Goal: Task Accomplishment & Management: Manage account settings

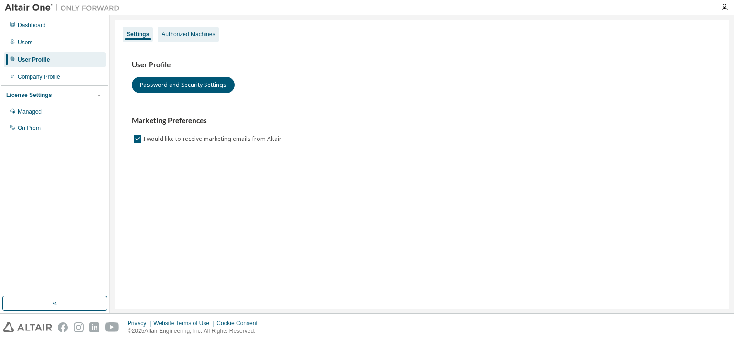
click at [196, 37] on div "Authorized Machines" at bounding box center [189, 35] width 54 height 8
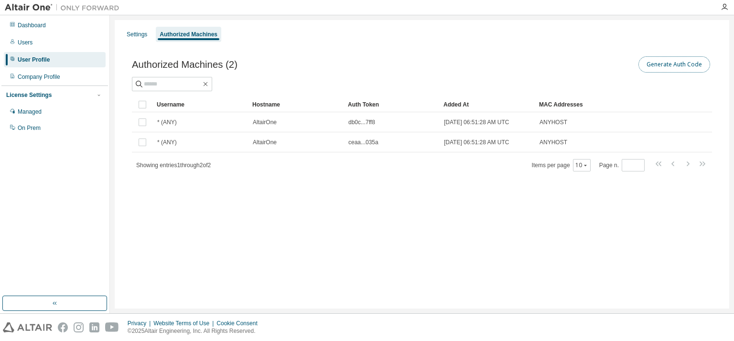
click at [657, 67] on button "Generate Auth Code" at bounding box center [674, 64] width 72 height 16
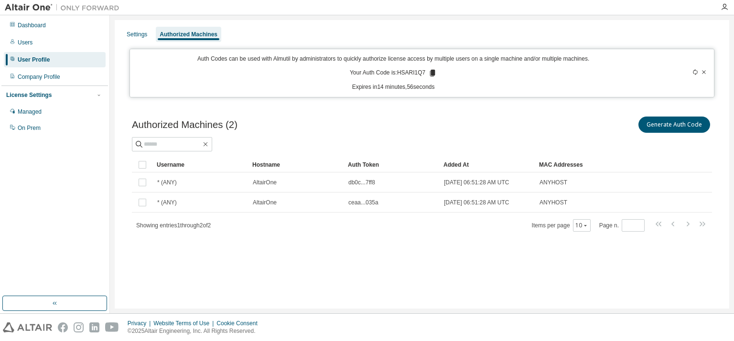
click at [193, 58] on p "Auth Codes can be used with Almutil by administrators to quickly authorize lice…" at bounding box center [393, 59] width 515 height 8
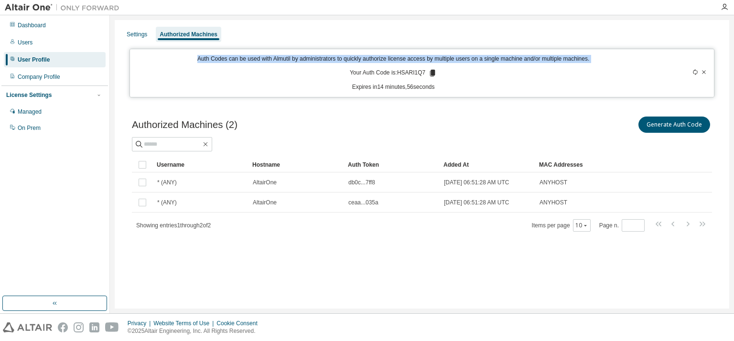
click at [193, 58] on p "Auth Codes can be used with Almutil by administrators to quickly authorize lice…" at bounding box center [393, 59] width 515 height 8
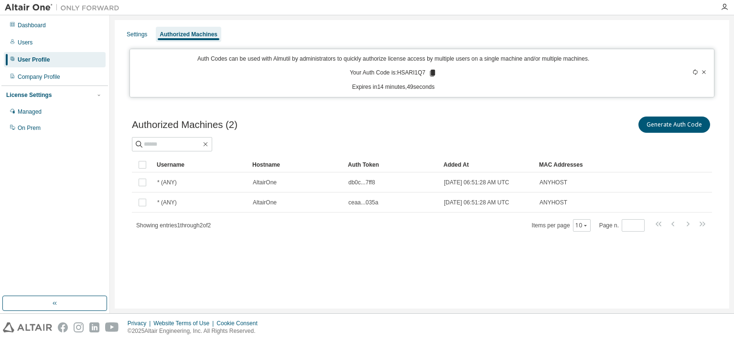
click at [636, 70] on div "Auth Codes can be used with Almutil by administrators to quickly authorize lice…" at bounding box center [393, 73] width 515 height 36
click at [433, 71] on icon at bounding box center [432, 73] width 5 height 7
click at [372, 252] on div "Authorized Machines (2) Generate Auth Code Clear Load Save Save As Field Operat…" at bounding box center [421, 180] width 603 height 154
click at [535, 132] on div "Generate Auth Code" at bounding box center [567, 125] width 290 height 20
click at [63, 111] on div "Managed" at bounding box center [55, 111] width 102 height 15
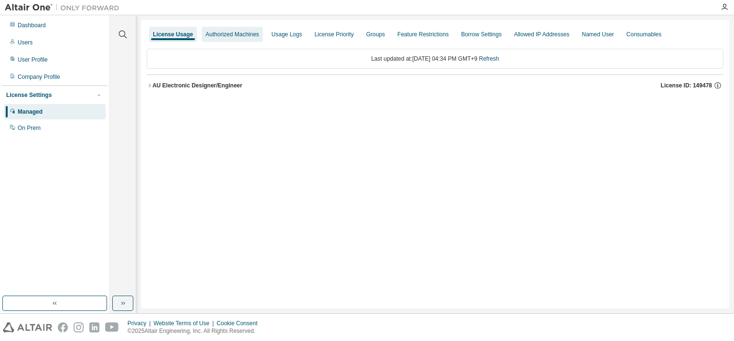
click at [211, 36] on div "Authorized Machines" at bounding box center [232, 35] width 54 height 8
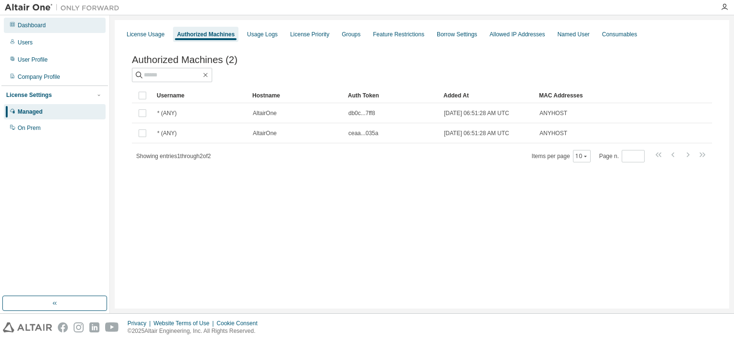
click at [37, 24] on div "Dashboard" at bounding box center [32, 26] width 28 height 8
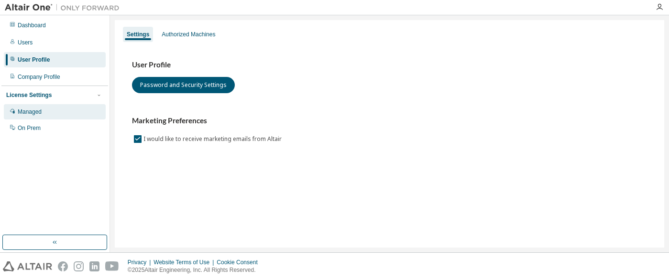
click at [48, 113] on div "Managed" at bounding box center [55, 111] width 102 height 15
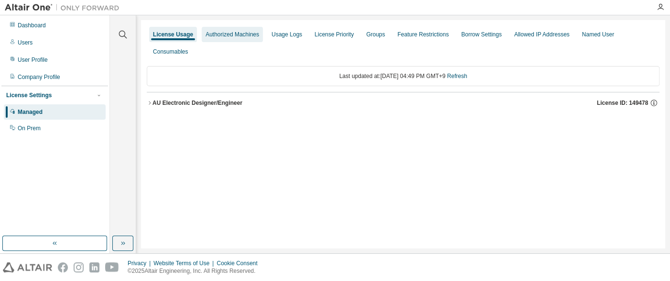
click at [231, 38] on div "Authorized Machines" at bounding box center [232, 35] width 54 height 8
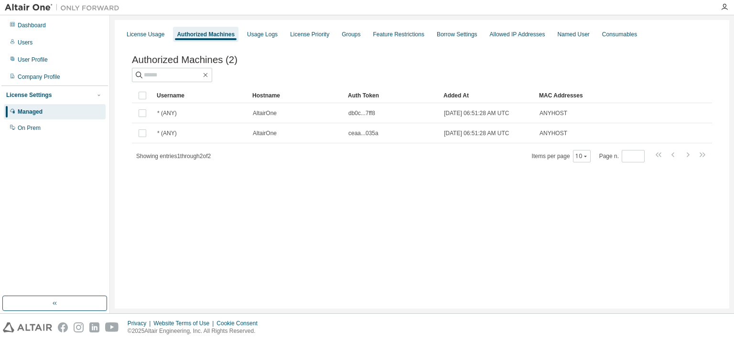
click at [283, 56] on div "Authorized Machines (2)" at bounding box center [422, 59] width 580 height 11
click at [37, 112] on div "Managed" at bounding box center [30, 112] width 25 height 8
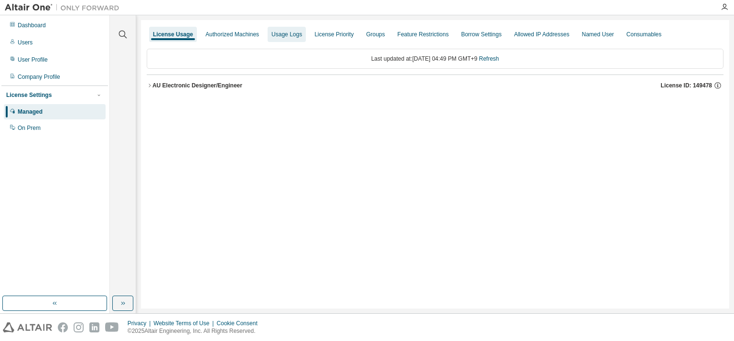
click at [240, 36] on div "Authorized Machines" at bounding box center [232, 35] width 54 height 8
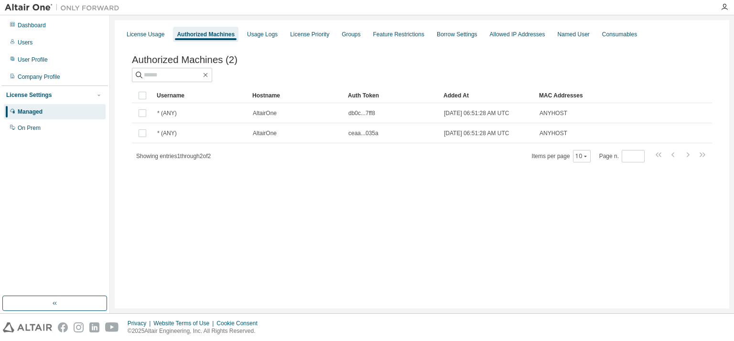
click at [207, 38] on div "Authorized Machines" at bounding box center [205, 34] width 65 height 15
click at [218, 36] on div "Authorized Machines" at bounding box center [206, 35] width 58 height 8
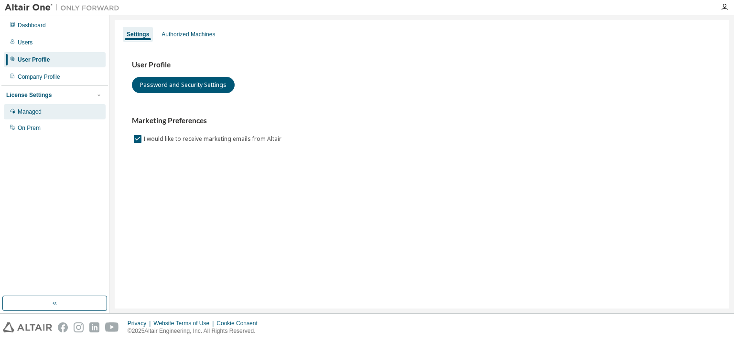
click at [39, 114] on div "Managed" at bounding box center [30, 112] width 24 height 8
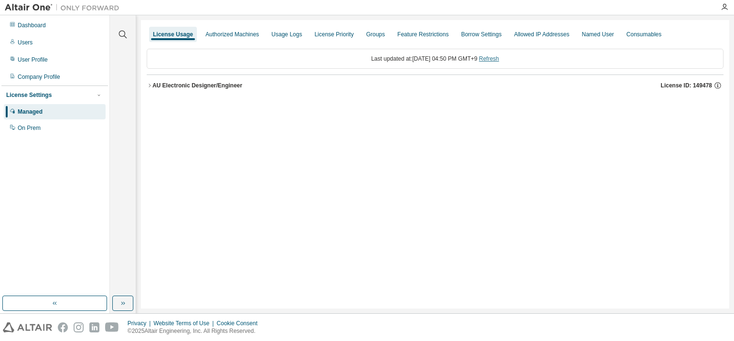
click at [499, 61] on link "Refresh" at bounding box center [489, 58] width 20 height 7
click at [223, 36] on div "Authorized Machines" at bounding box center [232, 35] width 54 height 8
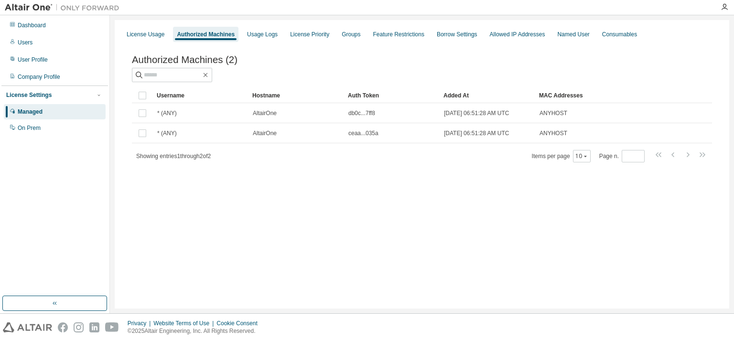
click at [472, 204] on div "License Usage Authorized Machines Usage Logs License Priority Groups Feature Re…" at bounding box center [422, 164] width 615 height 289
click at [218, 36] on div "Authorized Machines" at bounding box center [206, 35] width 58 height 8
click at [218, 37] on div "Authorized Machines" at bounding box center [206, 35] width 58 height 8
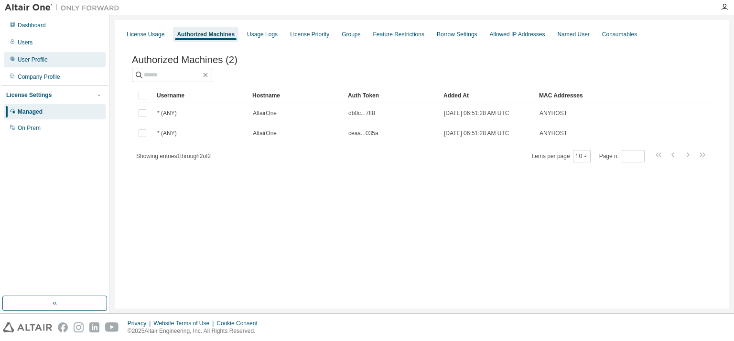
click at [26, 57] on div "User Profile" at bounding box center [33, 60] width 30 height 8
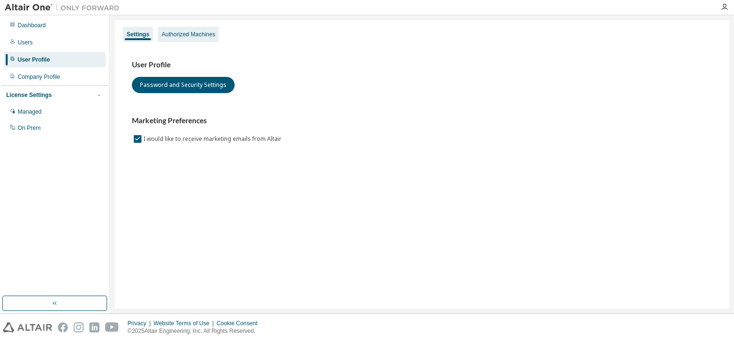
click at [193, 37] on div "Authorized Machines" at bounding box center [189, 35] width 54 height 8
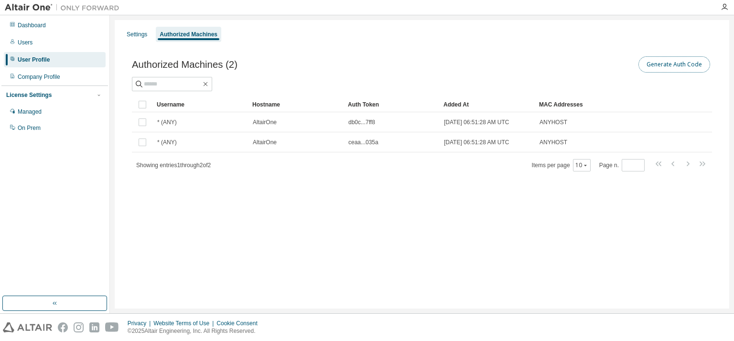
click at [678, 66] on button "Generate Auth Code" at bounding box center [674, 64] width 72 height 16
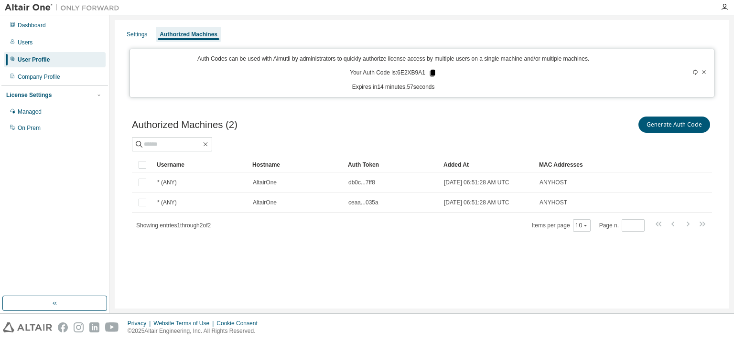
click at [430, 73] on icon at bounding box center [432, 73] width 5 height 7
click at [438, 125] on div "Generate Auth Code" at bounding box center [567, 125] width 290 height 20
click at [486, 127] on div "Generate Auth Code" at bounding box center [567, 125] width 290 height 20
click at [37, 61] on div "User Profile" at bounding box center [34, 60] width 32 height 8
click at [486, 139] on div at bounding box center [422, 144] width 580 height 14
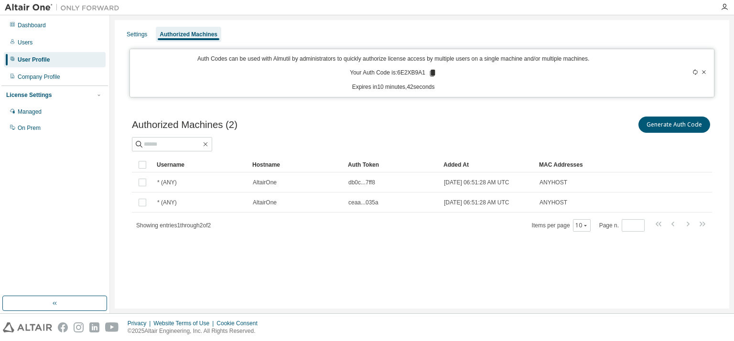
click at [480, 254] on div "Authorized Machines (2) Generate Auth Code Clear Load Save Save As Field Operat…" at bounding box center [421, 180] width 603 height 154
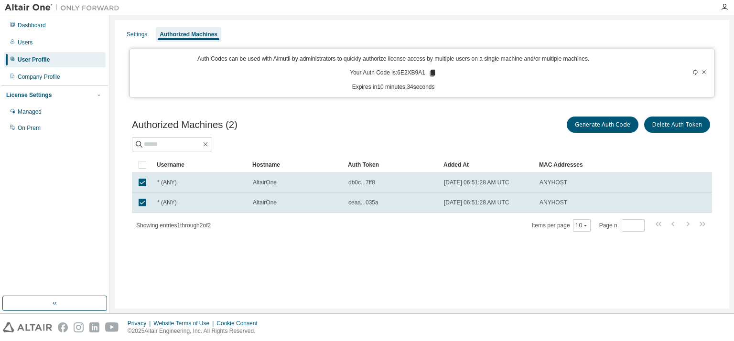
click at [367, 278] on div "Settings Authorized Machines Auth Codes can be used with Almutil by administrat…" at bounding box center [422, 164] width 615 height 289
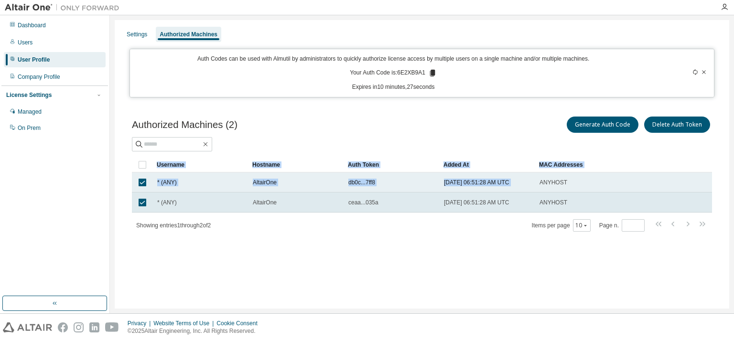
drag, startPoint x: 550, startPoint y: 182, endPoint x: 536, endPoint y: 181, distance: 13.5
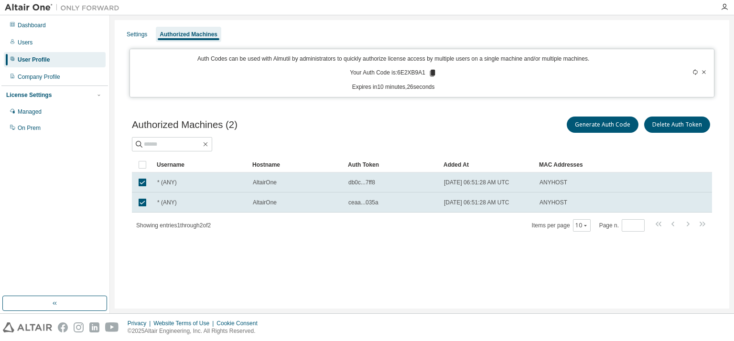
click at [606, 157] on div "MAC Addresses" at bounding box center [575, 164] width 73 height 15
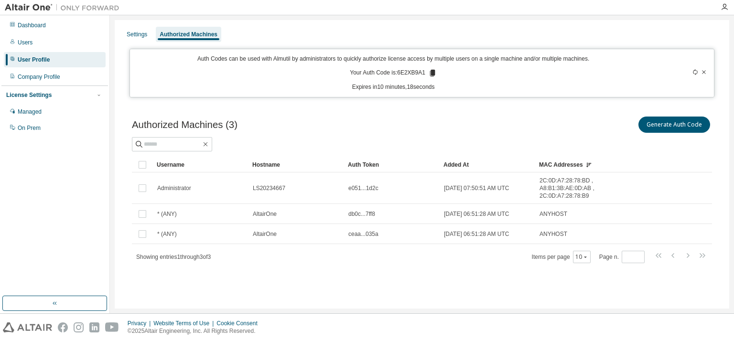
click at [465, 274] on div "Authorized Machines (3) Generate Auth Code Clear Load Save Save As Field Operat…" at bounding box center [421, 195] width 603 height 185
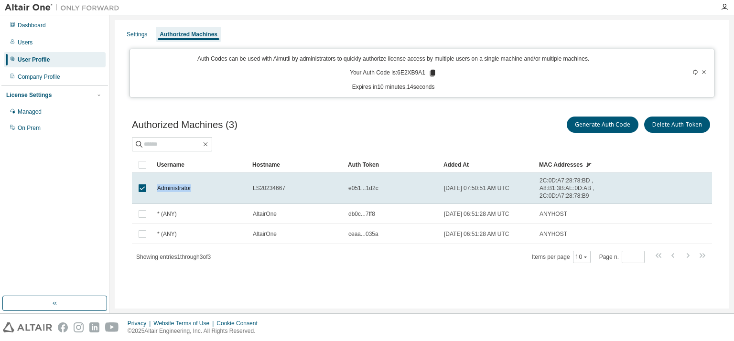
click at [178, 189] on span "Administrator" at bounding box center [174, 188] width 34 height 8
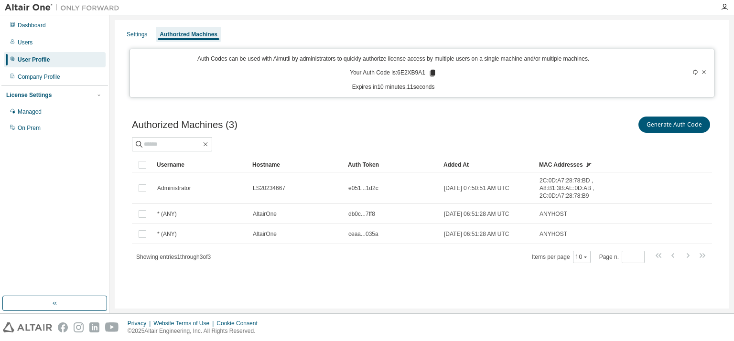
click at [397, 130] on div "Authorized Machines (3) Generate Auth Code" at bounding box center [422, 125] width 580 height 20
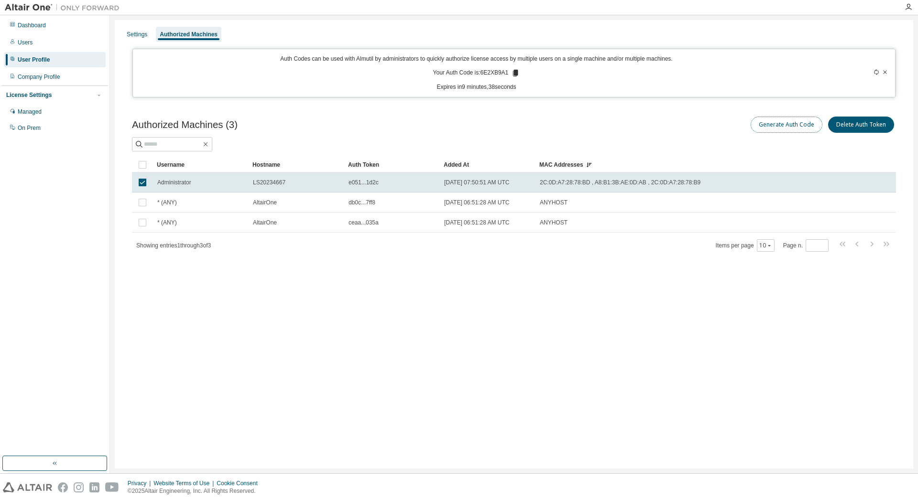
click at [734, 124] on button "Generate Auth Code" at bounding box center [786, 125] width 72 height 16
click at [517, 73] on icon at bounding box center [515, 73] width 5 height 7
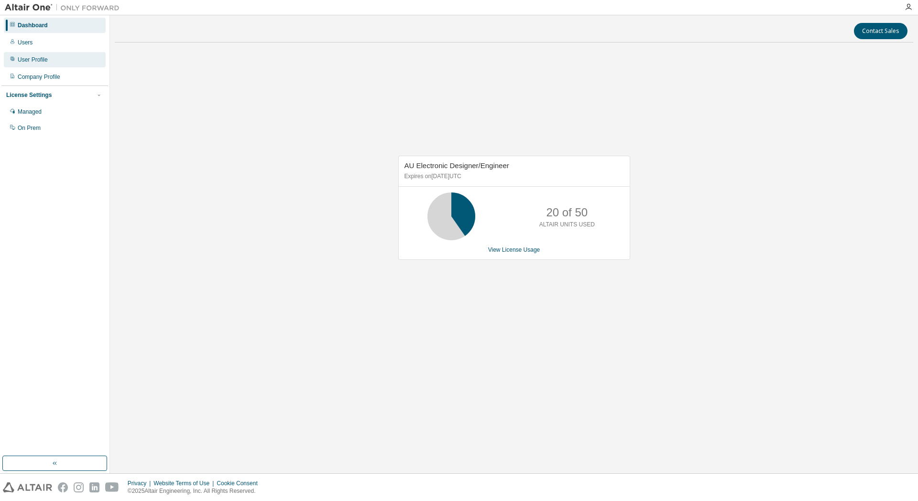
click at [77, 57] on div "User Profile" at bounding box center [55, 59] width 102 height 15
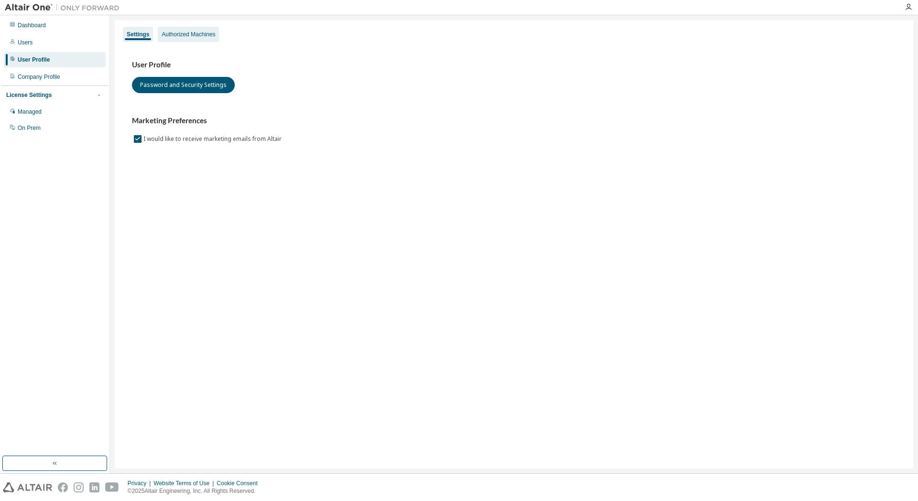
click at [197, 30] on div "Authorized Machines" at bounding box center [188, 34] width 61 height 15
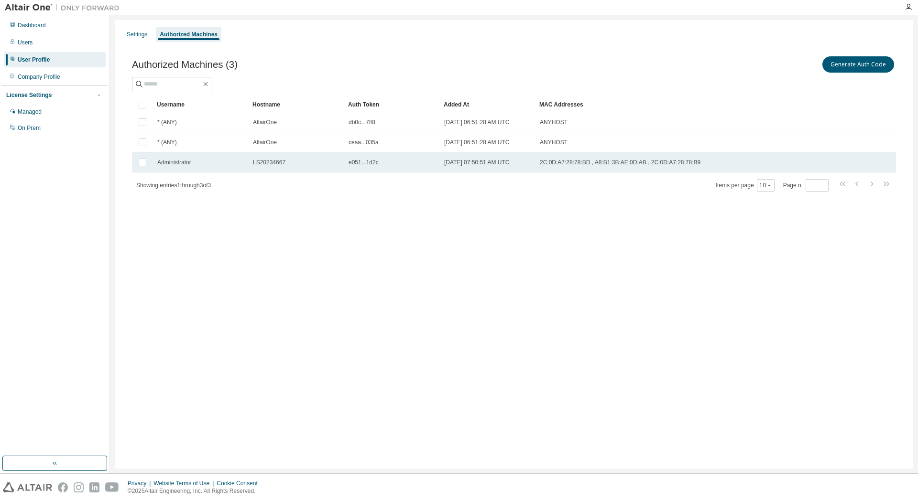
click at [259, 162] on span "LS20234667" at bounding box center [269, 163] width 32 height 8
click at [778, 61] on button "Generate Auth Code" at bounding box center [786, 64] width 72 height 16
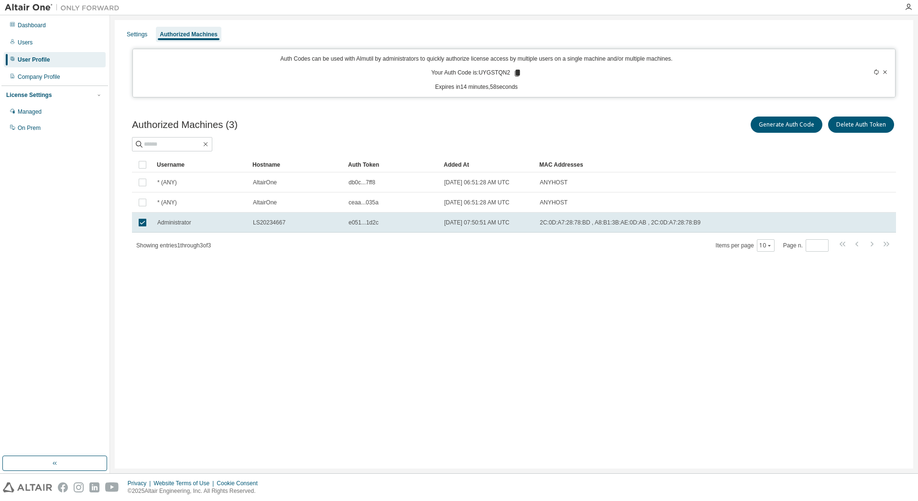
click at [516, 75] on icon at bounding box center [517, 73] width 5 height 7
click at [586, 134] on div "Generate Auth Code Delete Auth Token" at bounding box center [705, 125] width 382 height 20
click at [886, 72] on icon at bounding box center [885, 72] width 6 height 6
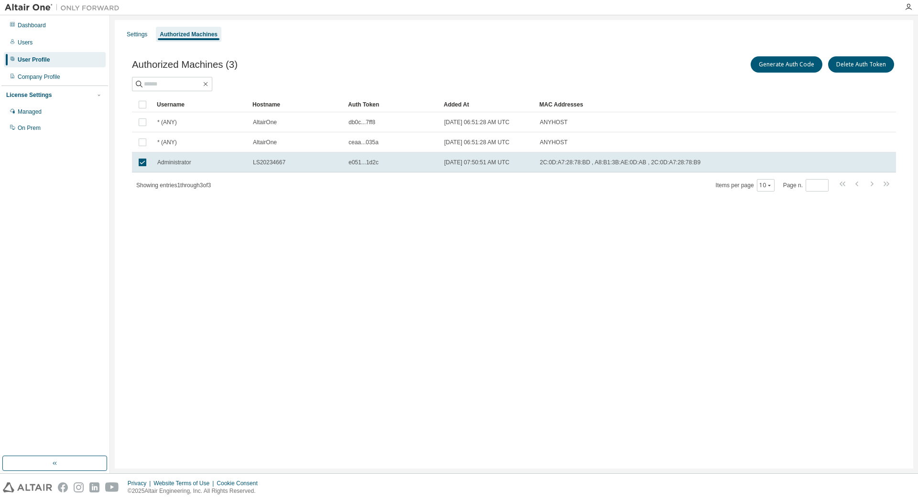
drag, startPoint x: 417, startPoint y: 250, endPoint x: 429, endPoint y: 249, distance: 12.5
click at [417, 249] on div "Settings Authorized Machines Authorized Machines (3) Generate Auth Code Delete …" at bounding box center [514, 244] width 798 height 449
click at [470, 249] on div "Settings Authorized Machines Authorized Machines (3) Generate Auth Code Delete …" at bounding box center [514, 244] width 798 height 449
click at [38, 61] on div "User Profile" at bounding box center [34, 60] width 32 height 8
click at [325, 237] on div "Settings Authorized Machines Authorized Machines (3) Generate Auth Code Delete …" at bounding box center [514, 244] width 798 height 449
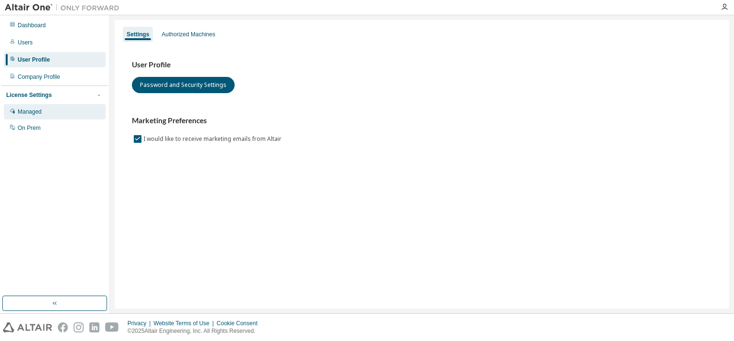
click at [32, 107] on div "Managed" at bounding box center [55, 111] width 102 height 15
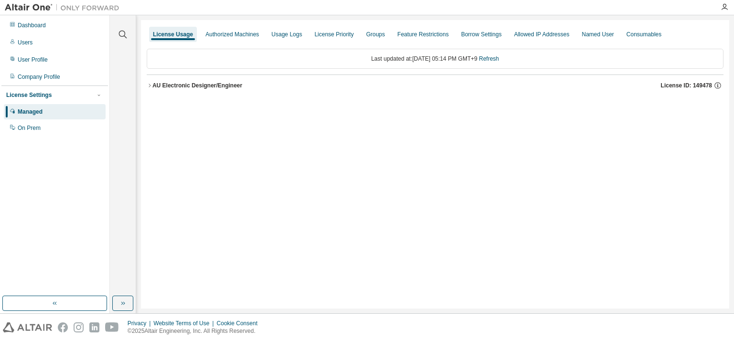
click at [149, 84] on icon "button" at bounding box center [150, 86] width 6 height 6
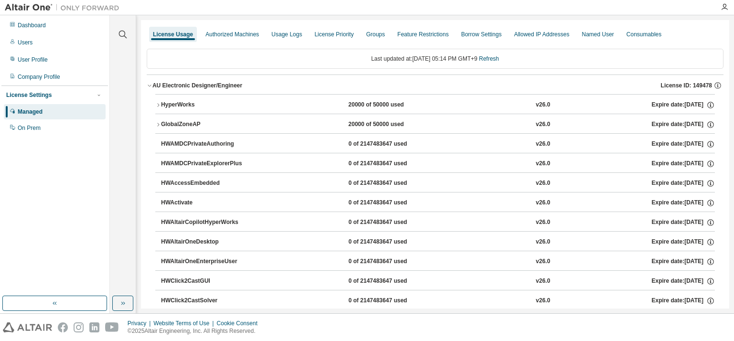
click at [151, 82] on button "AU Electronic Designer/Engineer License ID: 149478" at bounding box center [435, 85] width 577 height 21
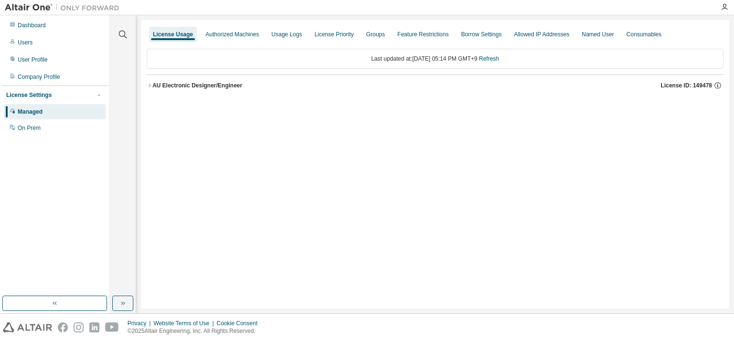
click at [405, 57] on div "Last updated at: [DATE] 05:14 PM GMT+9 Refresh" at bounding box center [435, 59] width 577 height 20
click at [357, 61] on div "Last updated at: [DATE] 05:14 PM GMT+9 Refresh" at bounding box center [435, 59] width 577 height 20
click at [317, 58] on div "Last updated at: [DATE] 05:14 PM GMT+9 Refresh" at bounding box center [435, 59] width 577 height 20
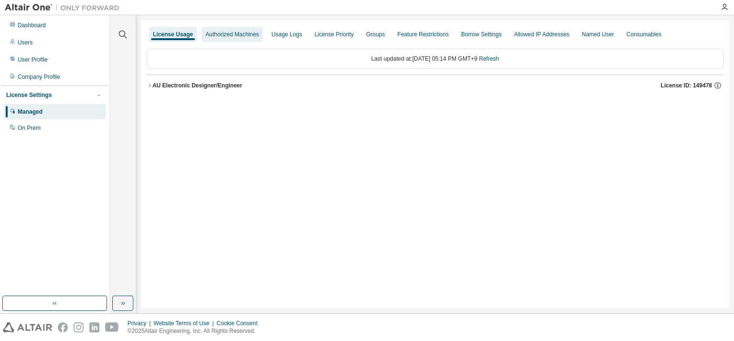
click at [241, 37] on div "Authorized Machines" at bounding box center [232, 35] width 54 height 8
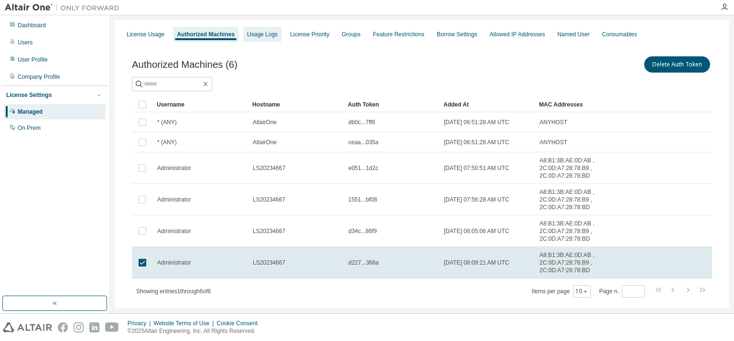
click at [265, 33] on div "Usage Logs" at bounding box center [262, 35] width 31 height 8
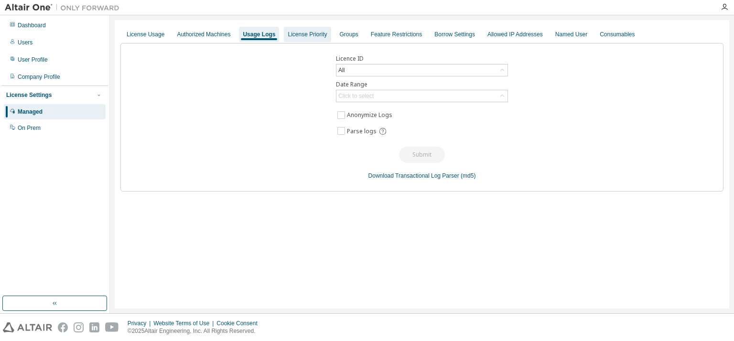
click at [306, 36] on div "License Priority" at bounding box center [307, 35] width 39 height 8
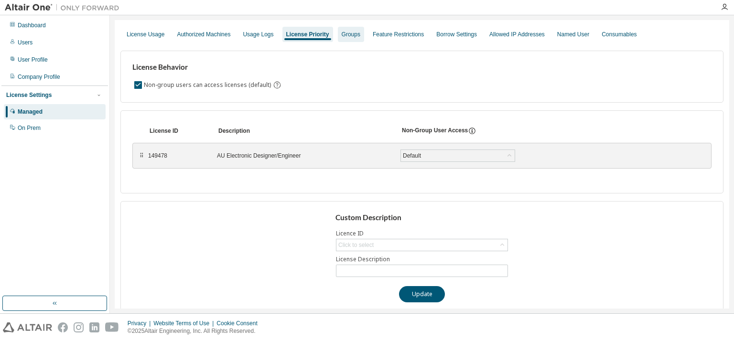
click at [352, 35] on div "Groups" at bounding box center [351, 35] width 19 height 8
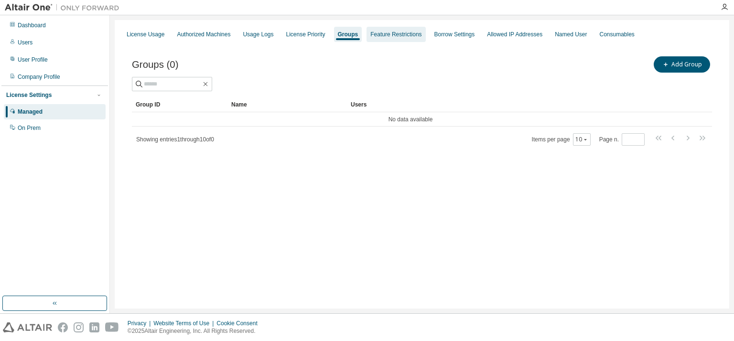
click at [393, 36] on div "Feature Restrictions" at bounding box center [395, 35] width 51 height 8
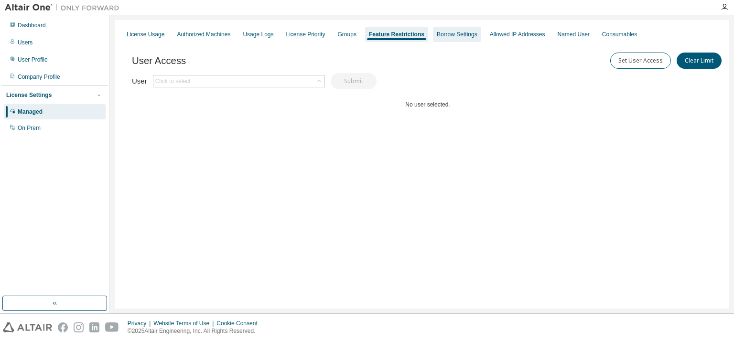
click at [454, 35] on div "Borrow Settings" at bounding box center [457, 35] width 41 height 8
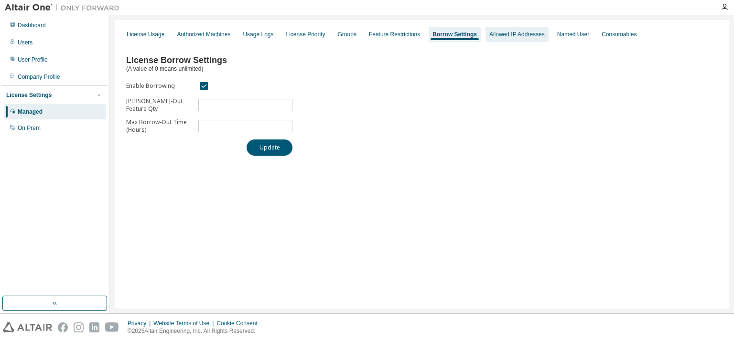
click at [499, 37] on div "Allowed IP Addresses" at bounding box center [516, 35] width 55 height 8
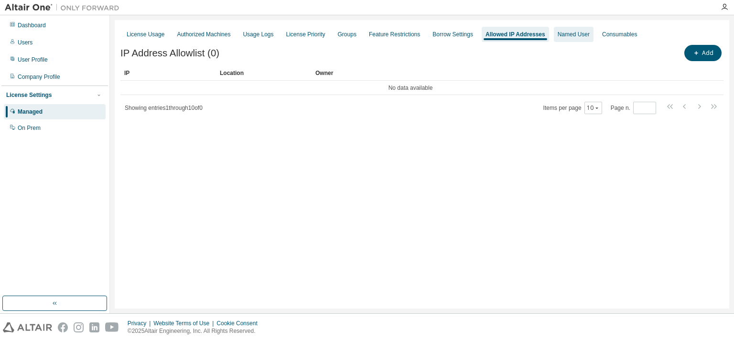
click at [565, 34] on div "Named User" at bounding box center [574, 35] width 32 height 8
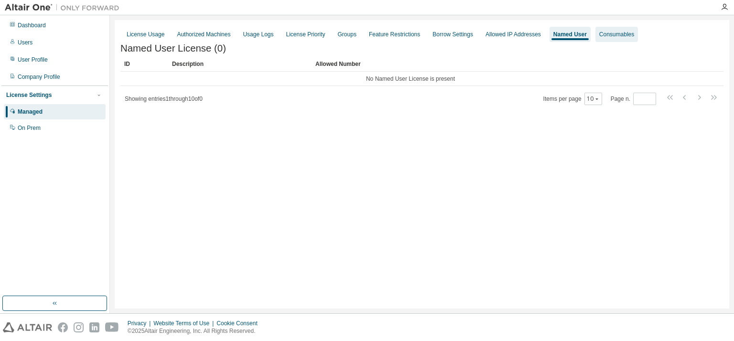
click at [608, 38] on div "Consumables" at bounding box center [616, 34] width 43 height 15
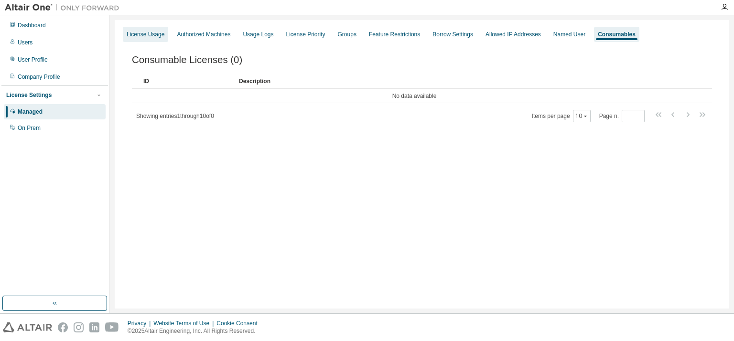
click at [138, 34] on div "License Usage" at bounding box center [146, 35] width 38 height 8
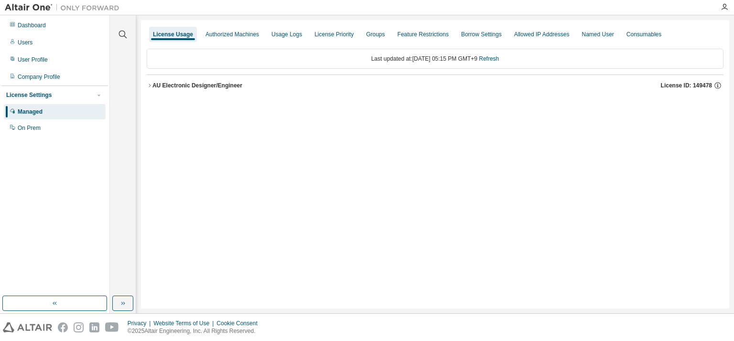
click at [155, 86] on div "AU Electronic Designer/Engineer" at bounding box center [197, 86] width 90 height 8
